Goal: Navigation & Orientation: Find specific page/section

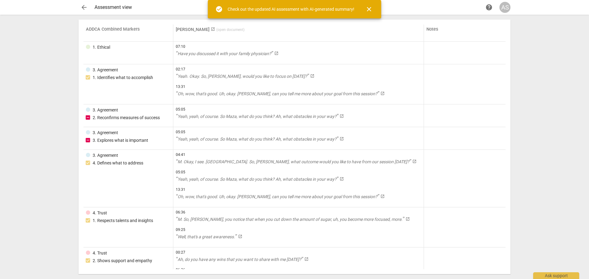
click at [211, 29] on span "launch" at bounding box center [213, 29] width 4 height 4
click at [81, 7] on span "arrow_back" at bounding box center [84, 7] width 11 height 7
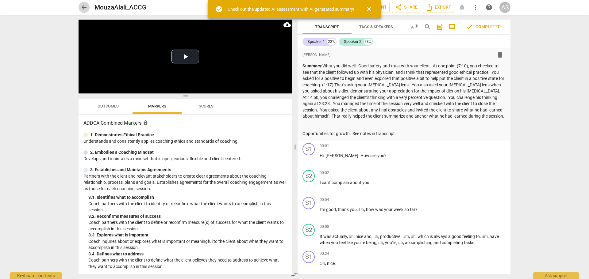
click at [87, 8] on span "arrow_back" at bounding box center [83, 7] width 7 height 7
click at [372, 9] on span "close" at bounding box center [368, 9] width 7 height 7
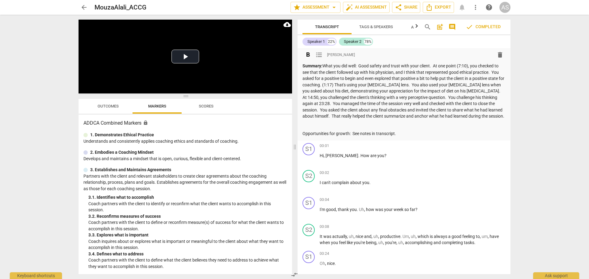
click at [308, 64] on strong "Summary:" at bounding box center [312, 65] width 20 height 5
click at [309, 65] on strong "Summary:" at bounding box center [312, 65] width 20 height 5
click at [60, 18] on div "arrow_back MouzaAlali_ACCG edit star Assessment arrow_drop_down auto_fix_high A…" at bounding box center [294, 139] width 589 height 279
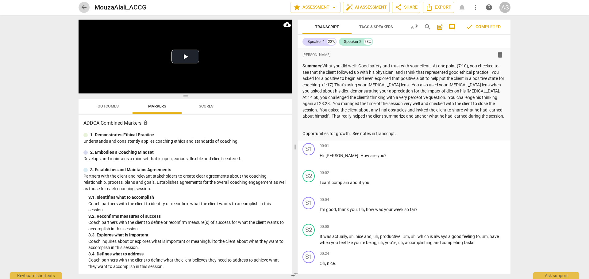
click at [87, 7] on span "arrow_back" at bounding box center [83, 7] width 7 height 7
